Goal: Answer question/provide support

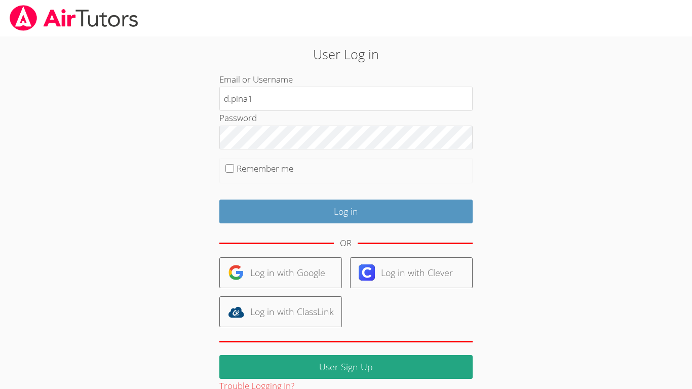
type input "[EMAIL_ADDRESS][DOMAIN_NAME]"
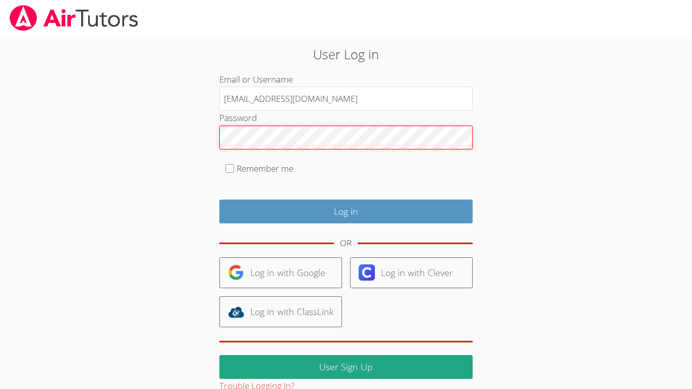
click at [219, 200] on input "Log in" at bounding box center [345, 212] width 253 height 24
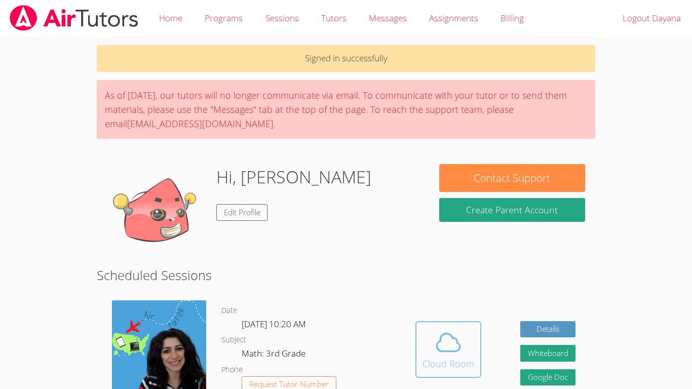
click at [459, 345] on icon at bounding box center [448, 342] width 23 height 18
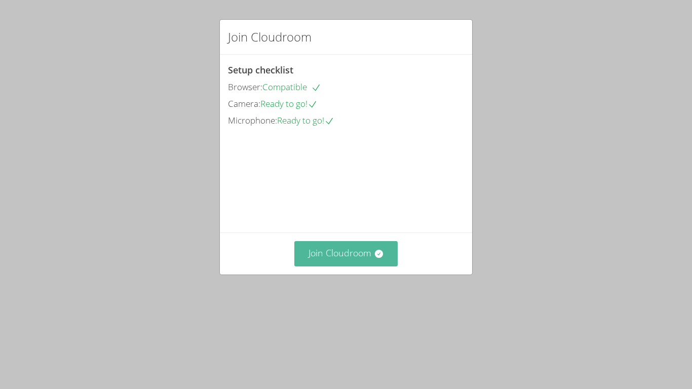
click at [374, 259] on icon at bounding box center [379, 254] width 10 height 10
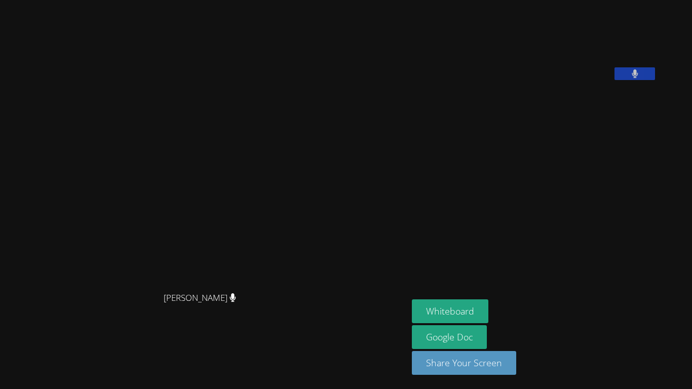
click at [470, 260] on aside "Dayana Perez Pina Whiteboard Google Doc Share Your Screen" at bounding box center [534, 194] width 253 height 389
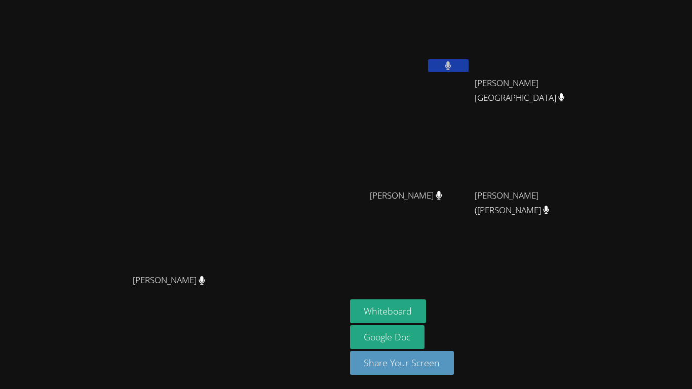
click at [470, 260] on aside "Dayana Perez Pina Audry Cuneo Audry Cuneo Adrian Reyes Morales Adrian Reyes Mor…" at bounding box center [472, 194] width 253 height 389
click at [426, 308] on button "Whiteboard" at bounding box center [388, 311] width 76 height 24
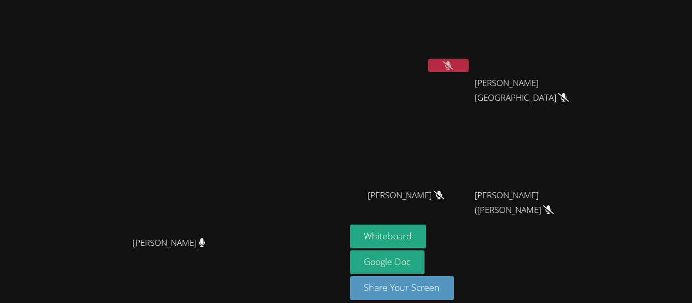
click at [468, 59] on button at bounding box center [448, 65] width 41 height 13
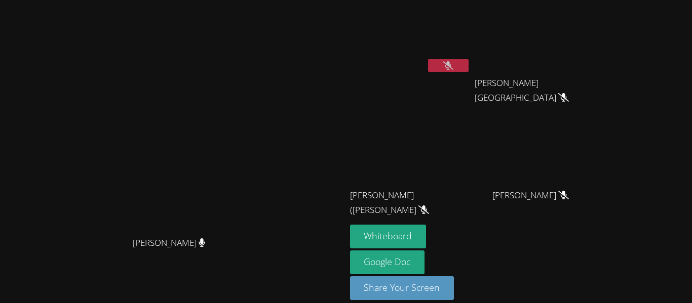
click at [453, 63] on icon at bounding box center [448, 65] width 11 height 9
click at [470, 75] on div "Dayana Perez Pina" at bounding box center [410, 40] width 121 height 72
click at [468, 71] on button at bounding box center [448, 65] width 41 height 13
click at [468, 65] on button at bounding box center [448, 65] width 41 height 13
click at [468, 62] on button at bounding box center [448, 65] width 41 height 13
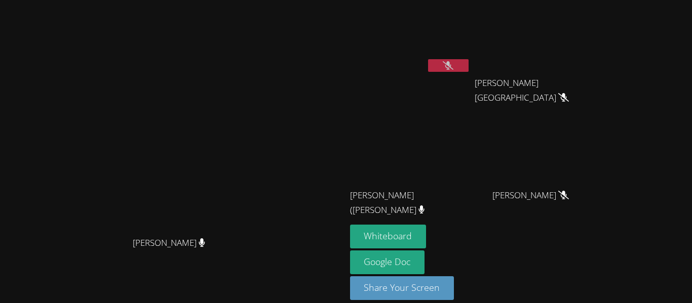
click at [453, 67] on icon at bounding box center [448, 65] width 11 height 9
click at [468, 62] on button at bounding box center [448, 65] width 41 height 13
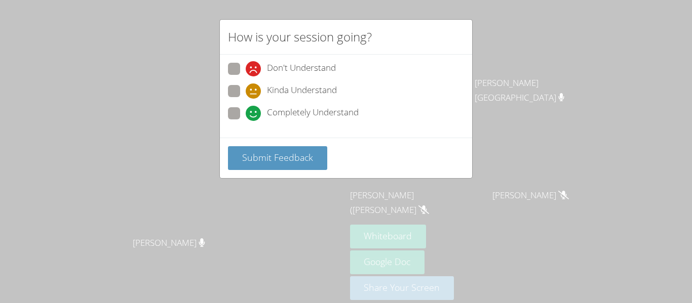
click at [263, 55] on div "Don't Understand Kinda Understand Completely Understand" at bounding box center [346, 96] width 252 height 83
click at [267, 63] on span "Don't Understand" at bounding box center [301, 68] width 69 height 15
click at [254, 63] on input "Don't Understand" at bounding box center [250, 67] width 9 height 9
radio input "true"
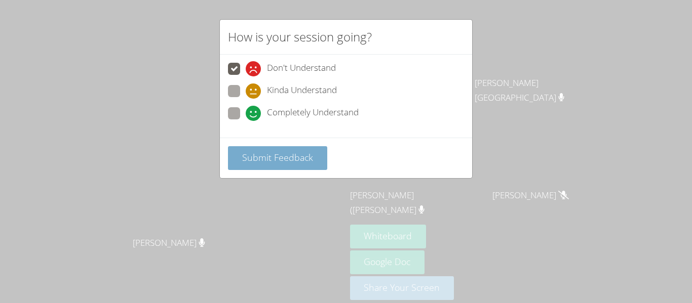
click at [301, 153] on span "Submit Feedback" at bounding box center [277, 157] width 71 height 12
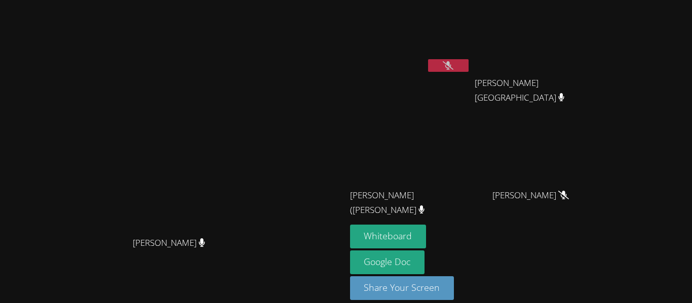
click at [453, 63] on icon at bounding box center [448, 65] width 11 height 9
click at [453, 61] on icon at bounding box center [448, 65] width 11 height 9
